Goal: Check status: Check status

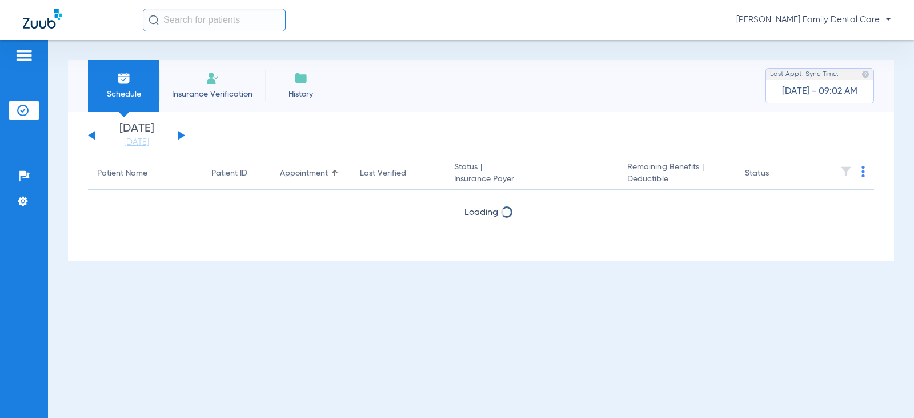
click at [183, 134] on button at bounding box center [181, 135] width 7 height 9
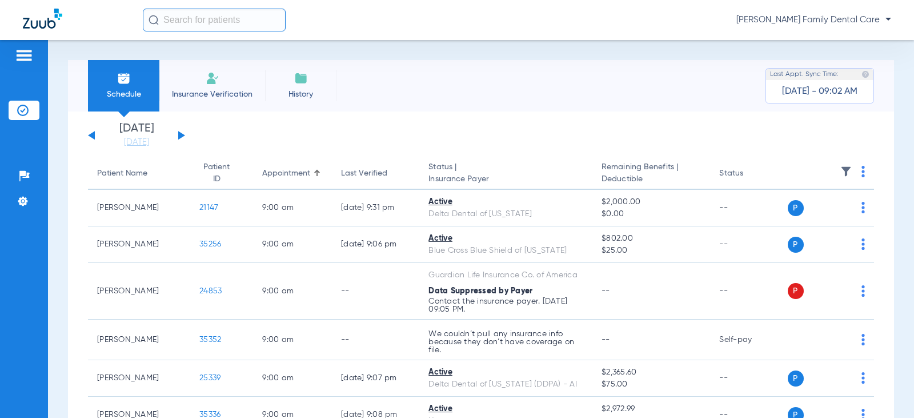
click at [91, 133] on button at bounding box center [91, 135] width 7 height 9
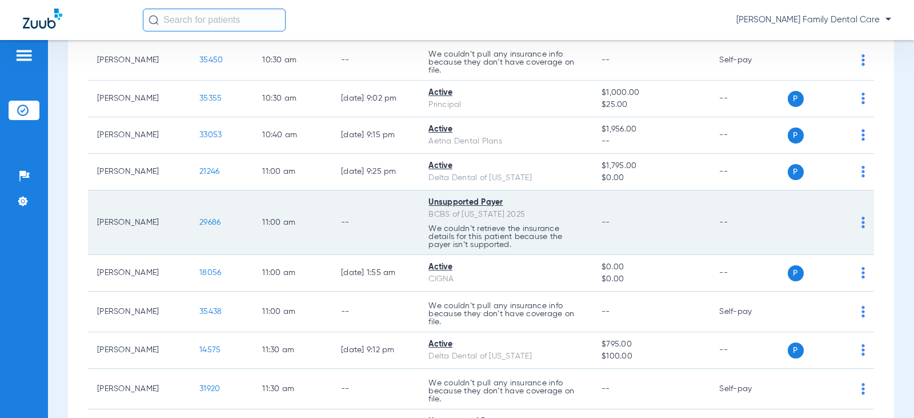
scroll to position [743, 0]
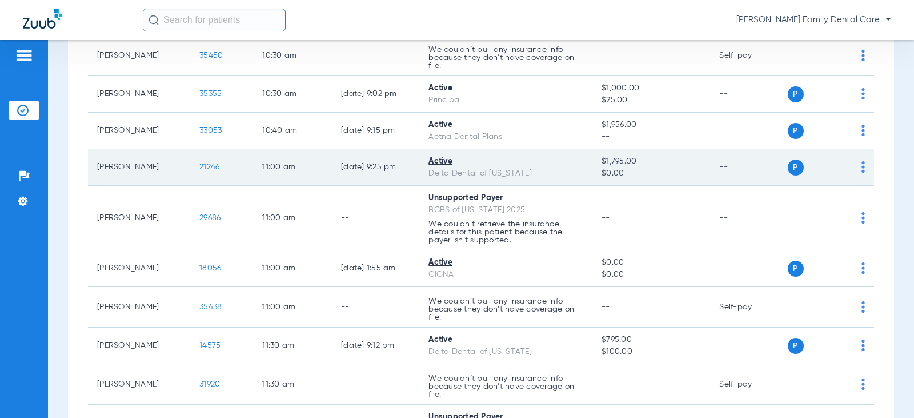
click at [199, 167] on span "21246" at bounding box center [209, 167] width 20 height 8
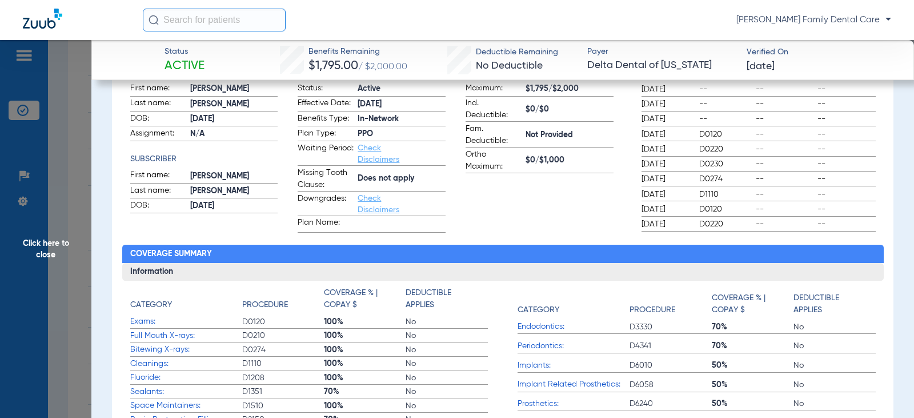
scroll to position [171, 0]
click at [45, 238] on span "Click here to close" at bounding box center [45, 249] width 91 height 418
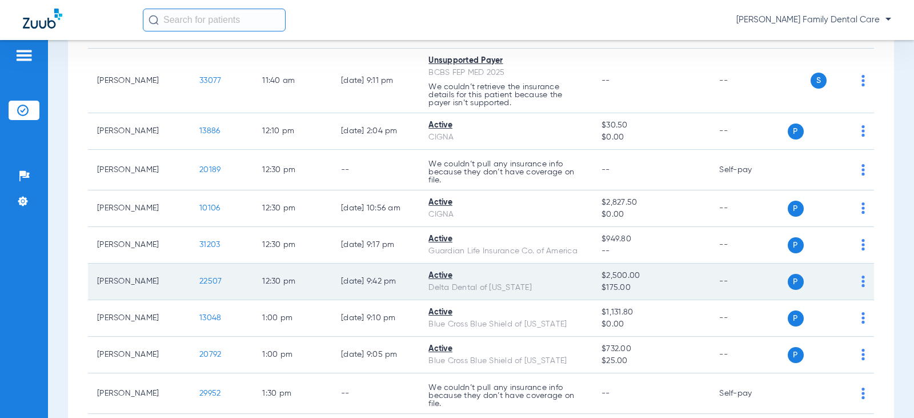
scroll to position [1257, 0]
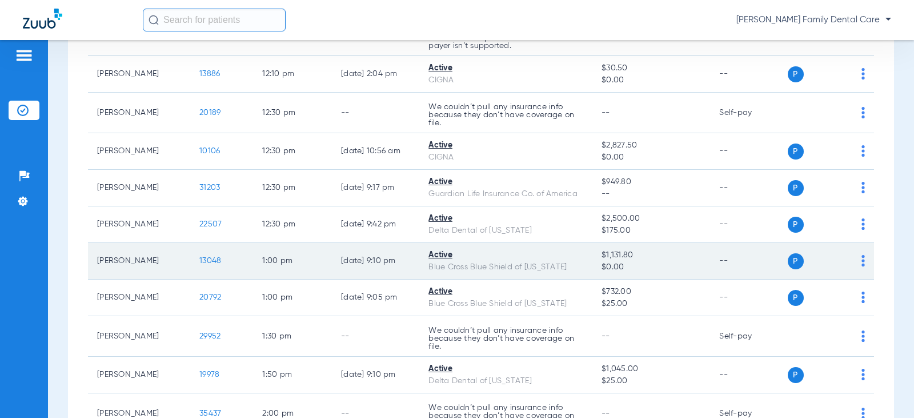
click at [210, 262] on span "13048" at bounding box center [210, 261] width 22 height 8
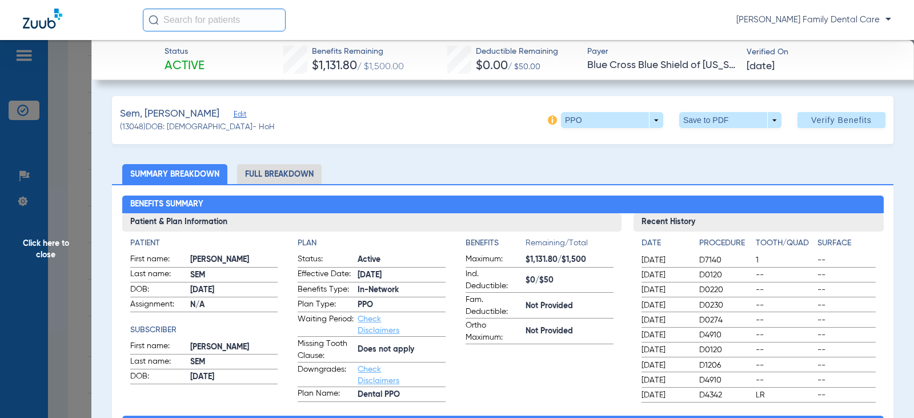
click at [46, 249] on span "Click here to close" at bounding box center [45, 249] width 91 height 418
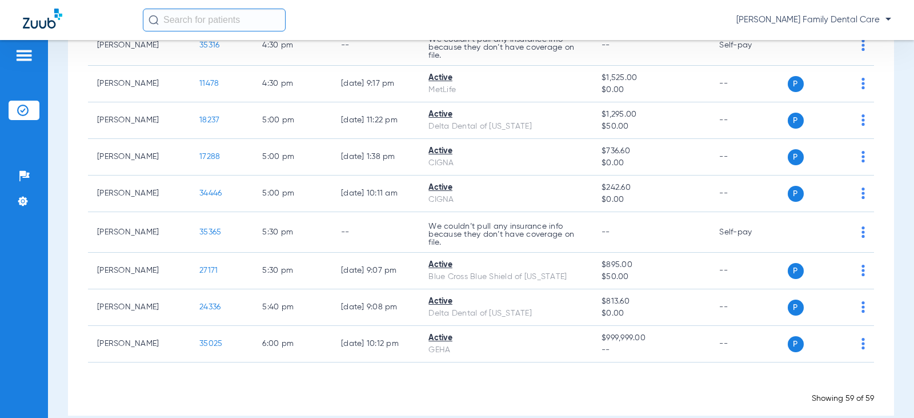
scroll to position [2178, 0]
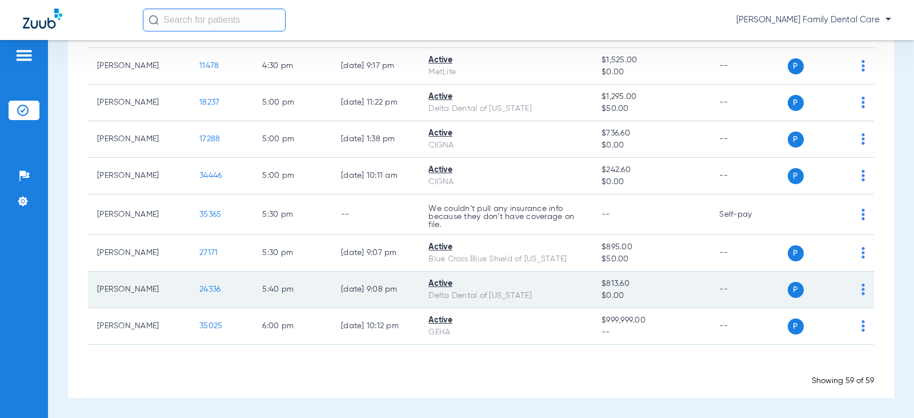
click at [203, 289] on span "24336" at bounding box center [209, 289] width 21 height 8
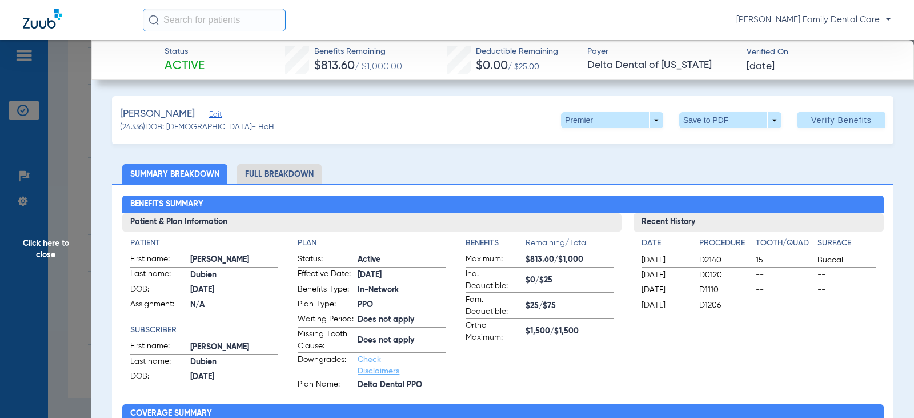
click at [46, 240] on span "Click here to close" at bounding box center [45, 249] width 91 height 418
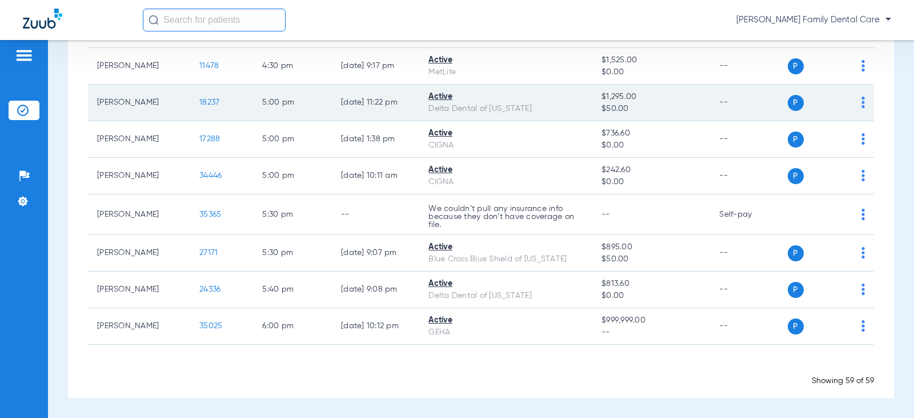
click at [203, 99] on span "18237" at bounding box center [209, 102] width 20 height 8
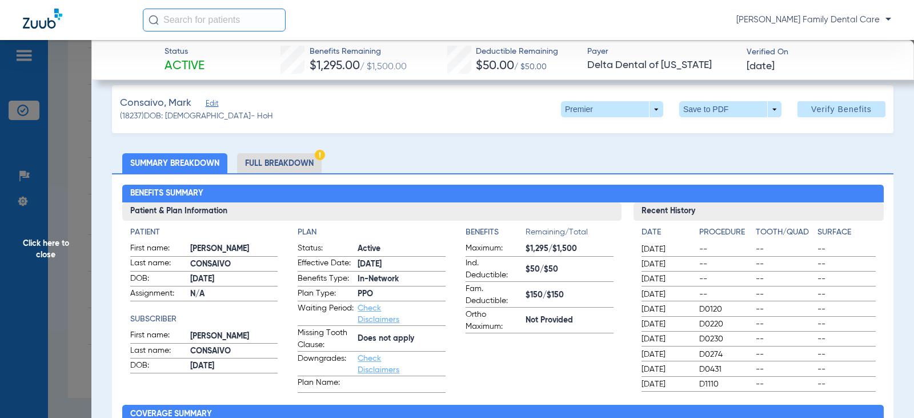
scroll to position [0, 0]
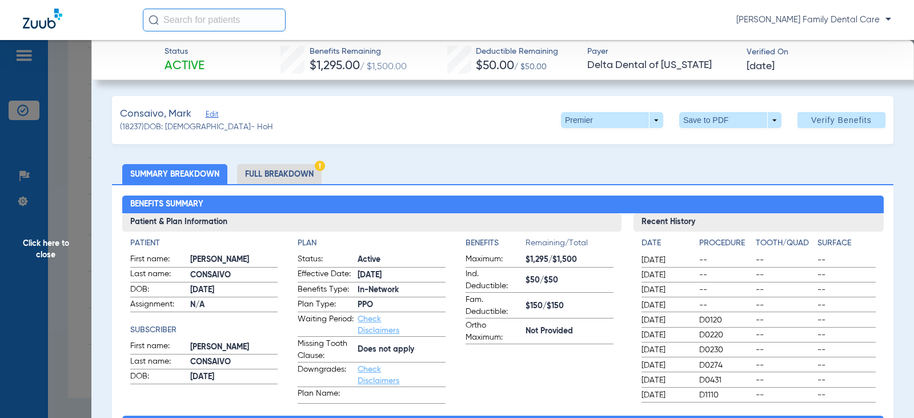
click at [37, 241] on span "Click here to close" at bounding box center [45, 249] width 91 height 418
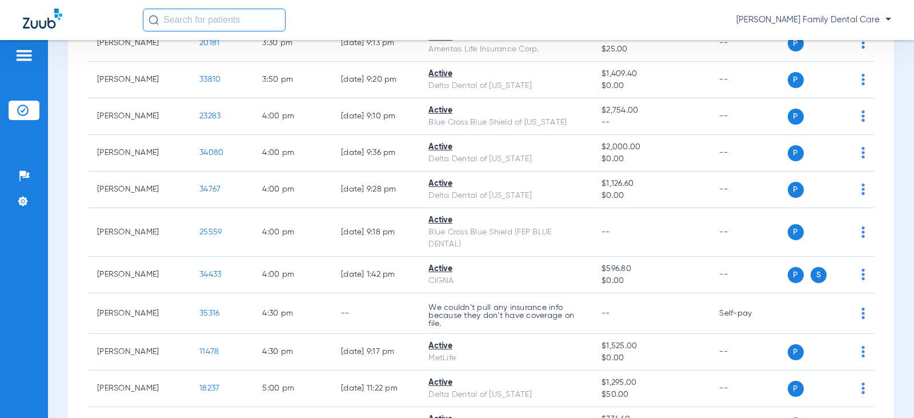
scroll to position [1836, 0]
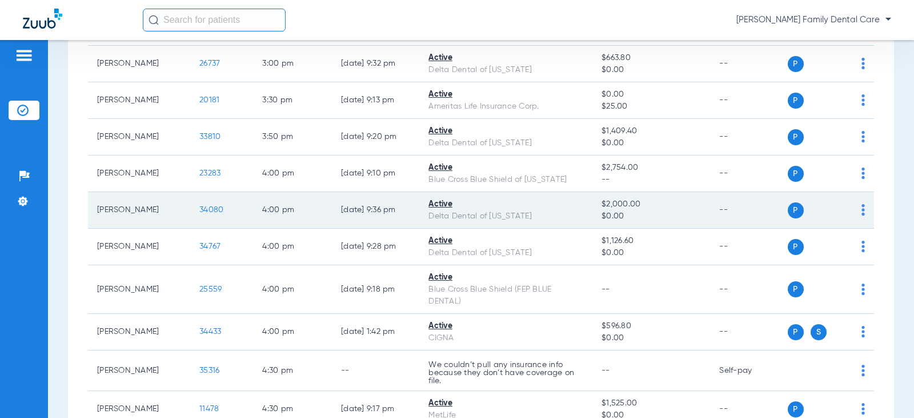
click at [199, 209] on span "34080" at bounding box center [211, 210] width 24 height 8
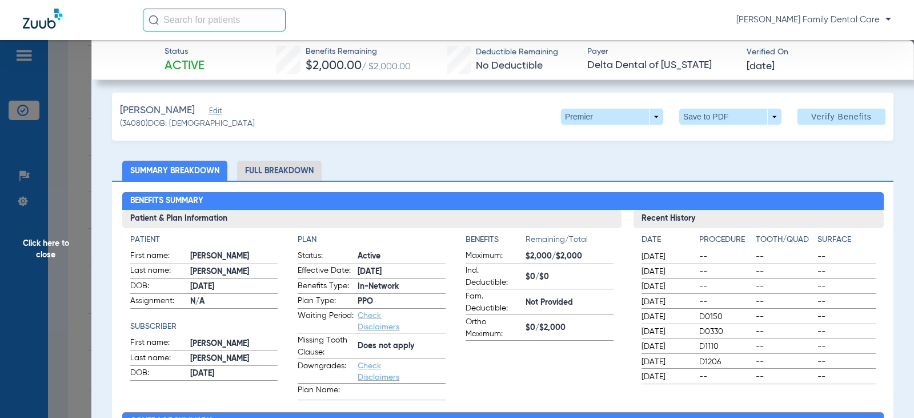
scroll to position [0, 0]
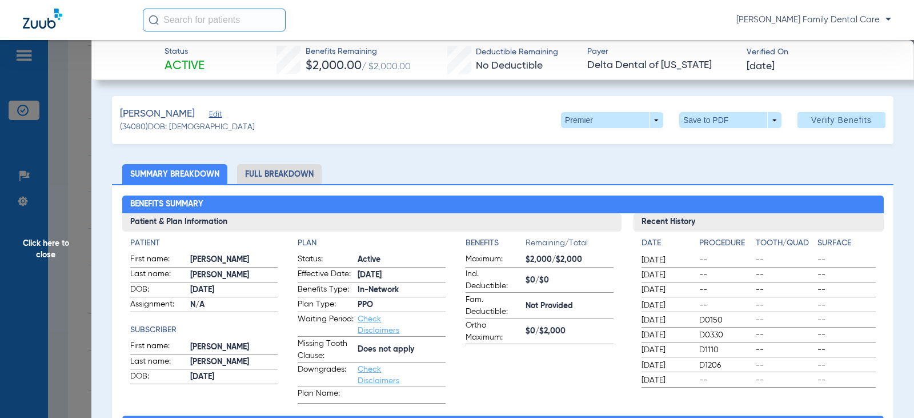
click at [49, 242] on span "Click here to close" at bounding box center [45, 249] width 91 height 418
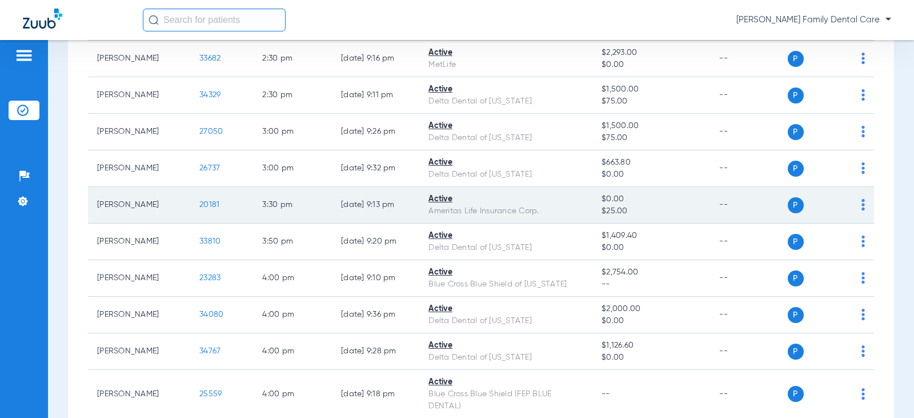
scroll to position [1721, 0]
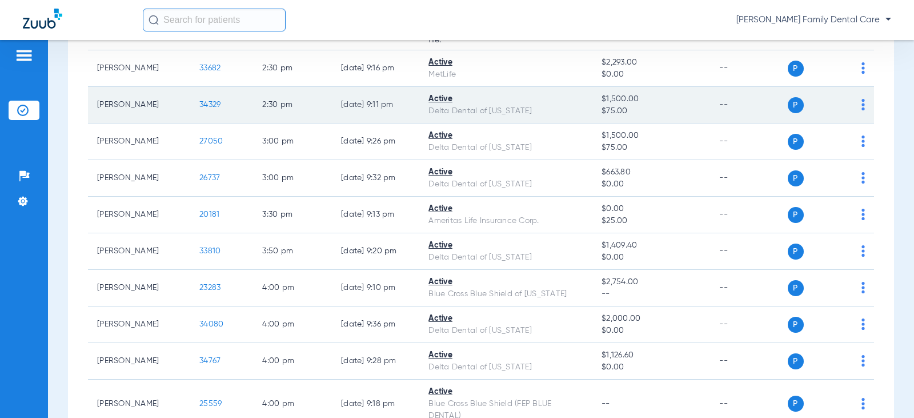
click at [199, 103] on span "34329" at bounding box center [209, 105] width 21 height 8
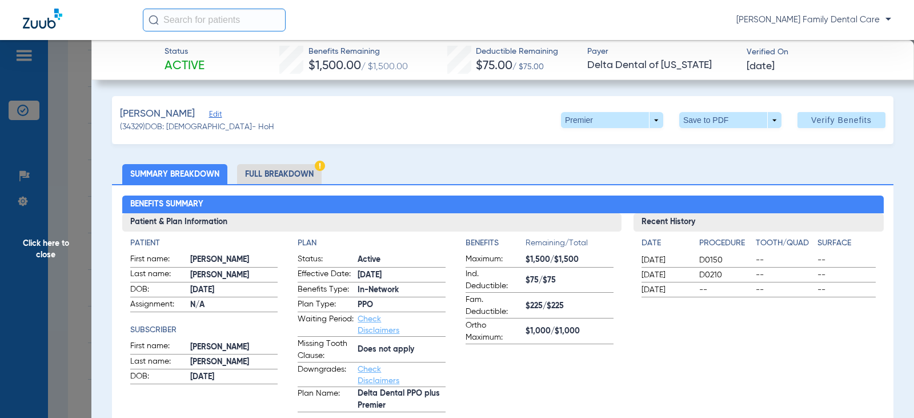
click at [41, 247] on span "Click here to close" at bounding box center [45, 249] width 91 height 418
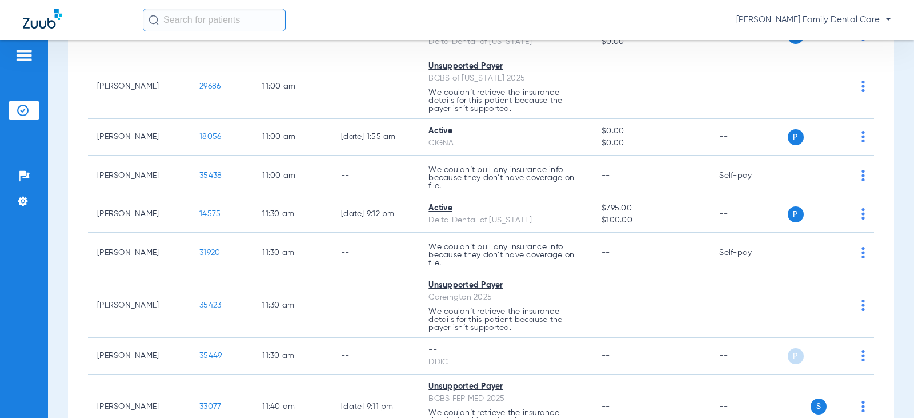
scroll to position [864, 0]
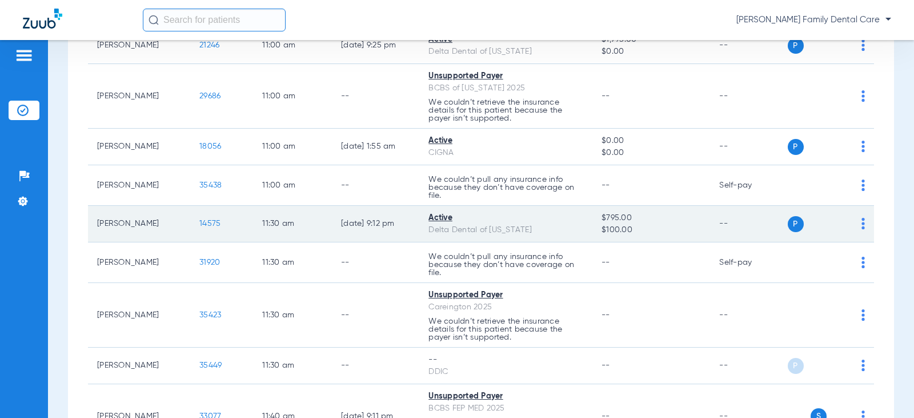
click at [202, 226] on span "14575" at bounding box center [209, 223] width 21 height 8
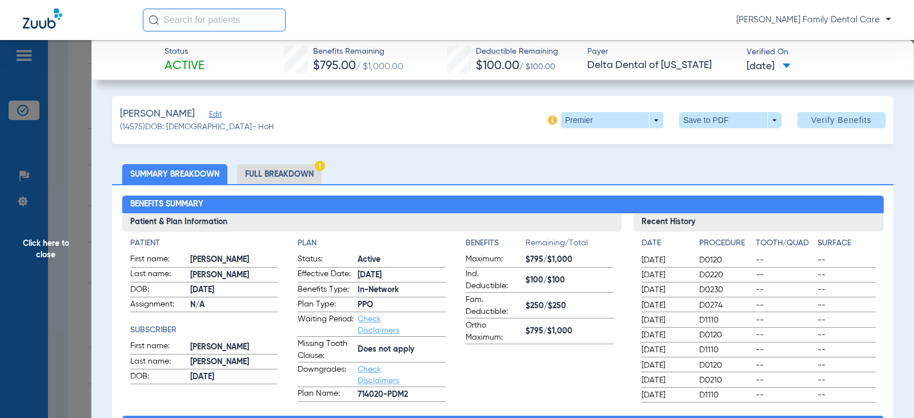
click at [46, 247] on span "Click here to close" at bounding box center [45, 249] width 91 height 418
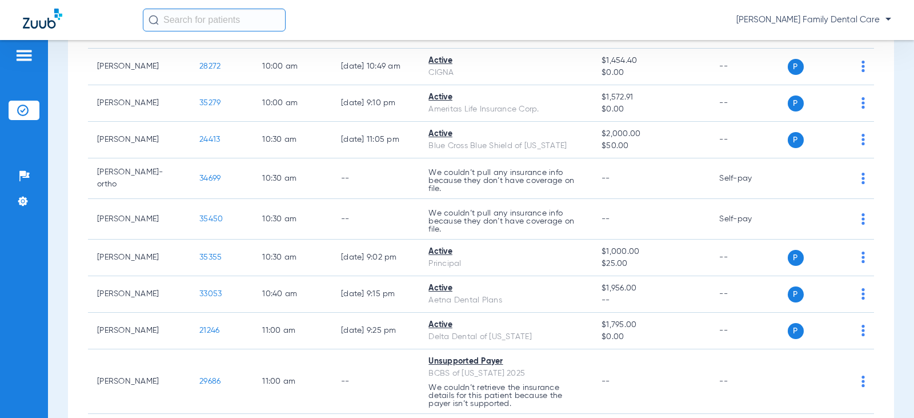
scroll to position [579, 0]
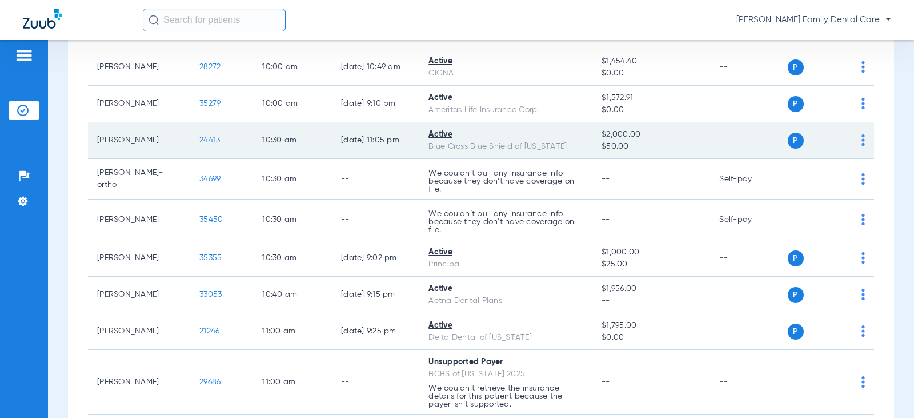
click at [207, 141] on span "24413" at bounding box center [209, 140] width 21 height 8
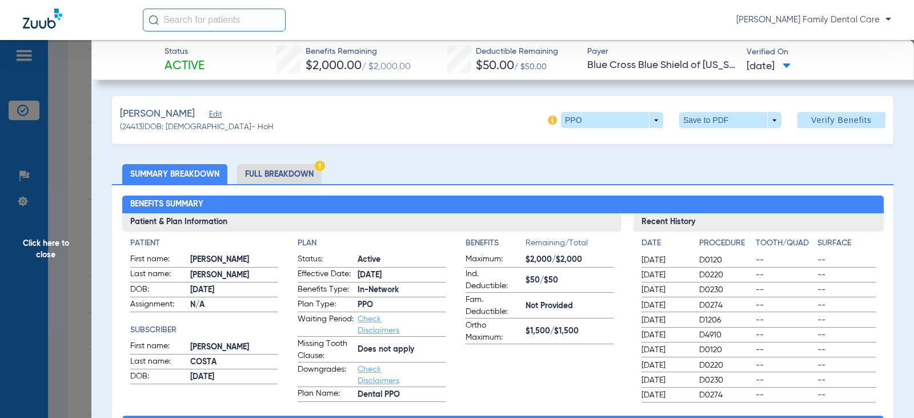
click at [59, 246] on span "Click here to close" at bounding box center [45, 249] width 91 height 418
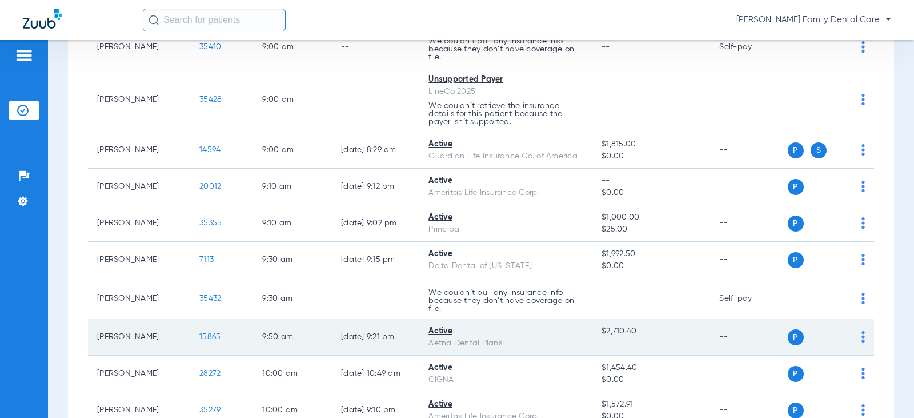
scroll to position [293, 0]
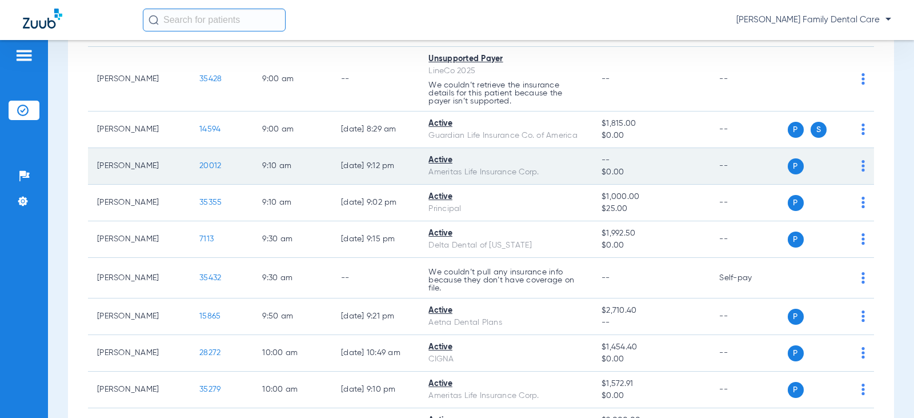
click at [199, 167] on span "20012" at bounding box center [210, 166] width 22 height 8
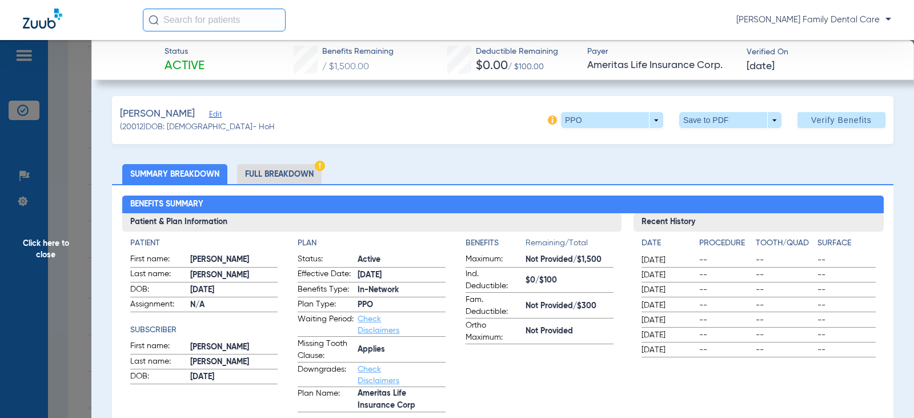
drag, startPoint x: 46, startPoint y: 238, endPoint x: 5, endPoint y: 242, distance: 41.9
click at [46, 238] on span "Click here to close" at bounding box center [45, 249] width 91 height 418
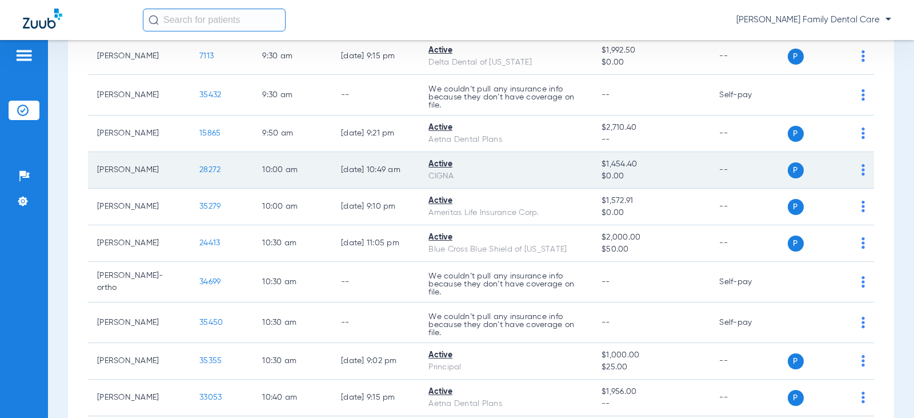
scroll to position [522, 0]
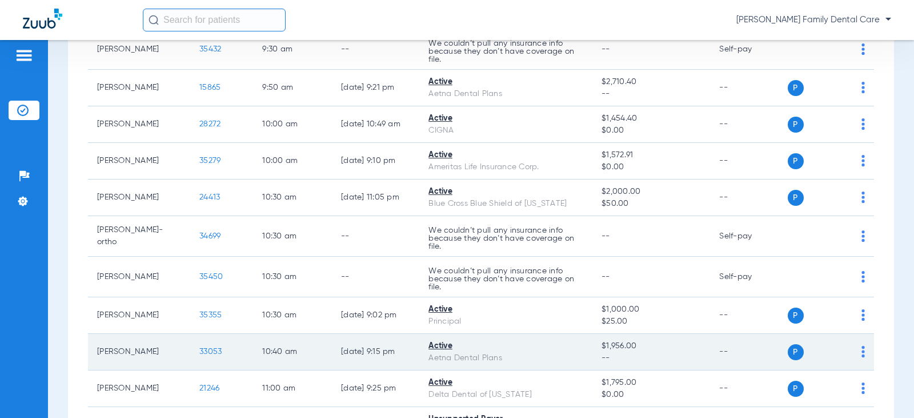
click at [199, 350] on span "33053" at bounding box center [210, 351] width 22 height 8
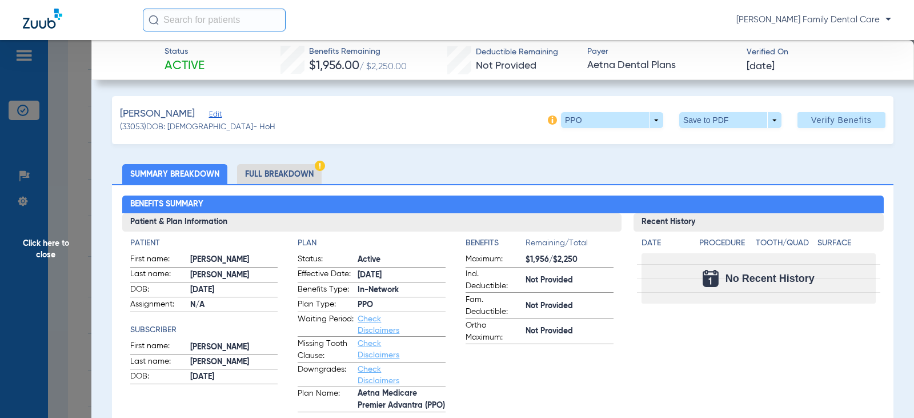
click at [46, 243] on span "Click here to close" at bounding box center [45, 249] width 91 height 418
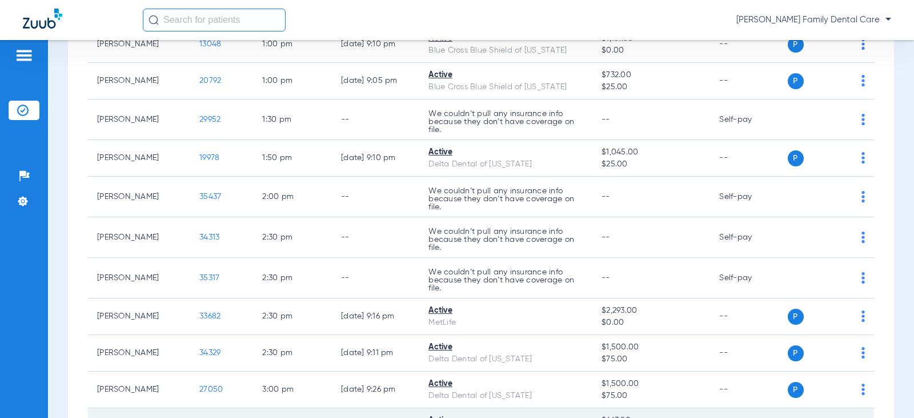
scroll to position [1436, 0]
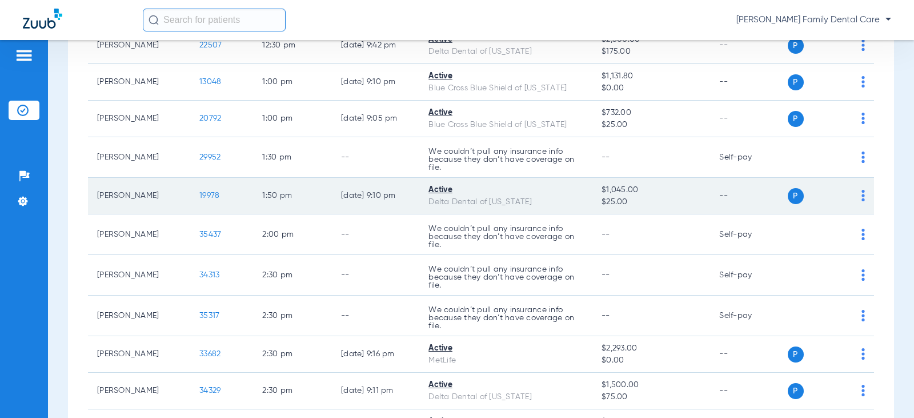
click at [145, 194] on td "[PERSON_NAME]" at bounding box center [139, 196] width 102 height 37
click at [199, 194] on span "19978" at bounding box center [209, 195] width 20 height 8
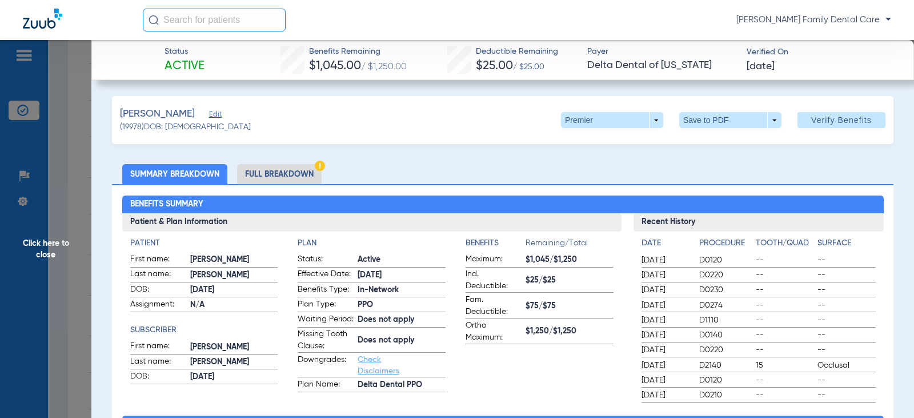
click at [42, 239] on span "Click here to close" at bounding box center [45, 249] width 91 height 418
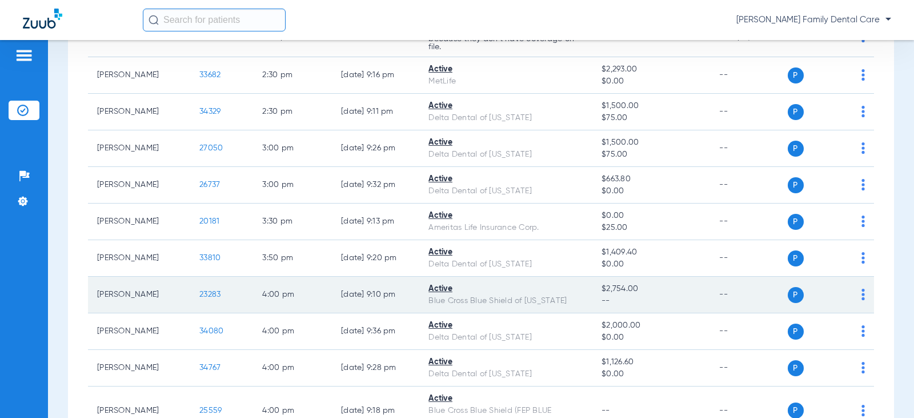
scroll to position [1721, 0]
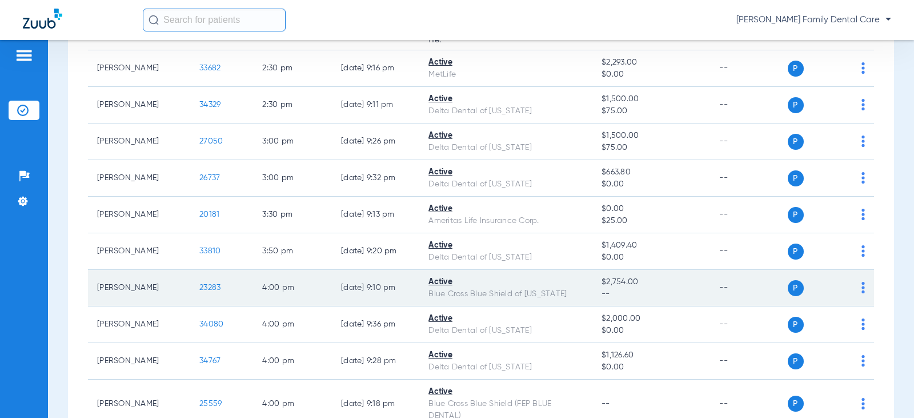
click at [209, 285] on span "23283" at bounding box center [209, 287] width 21 height 8
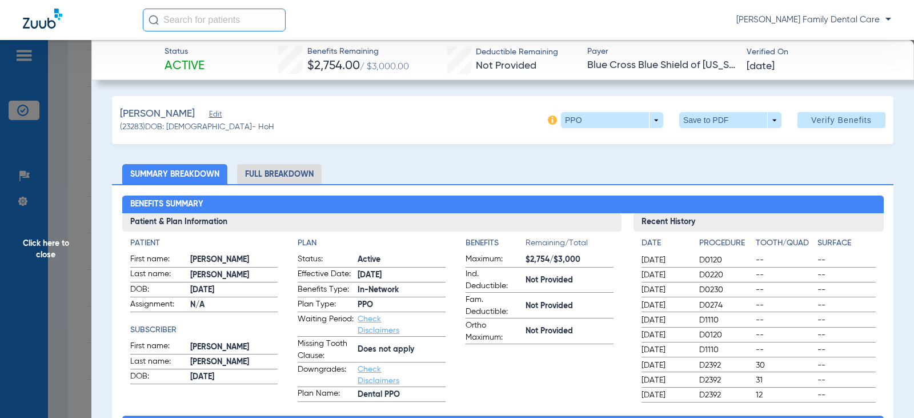
click at [41, 245] on span "Click here to close" at bounding box center [45, 249] width 91 height 418
